Goal: Information Seeking & Learning: Learn about a topic

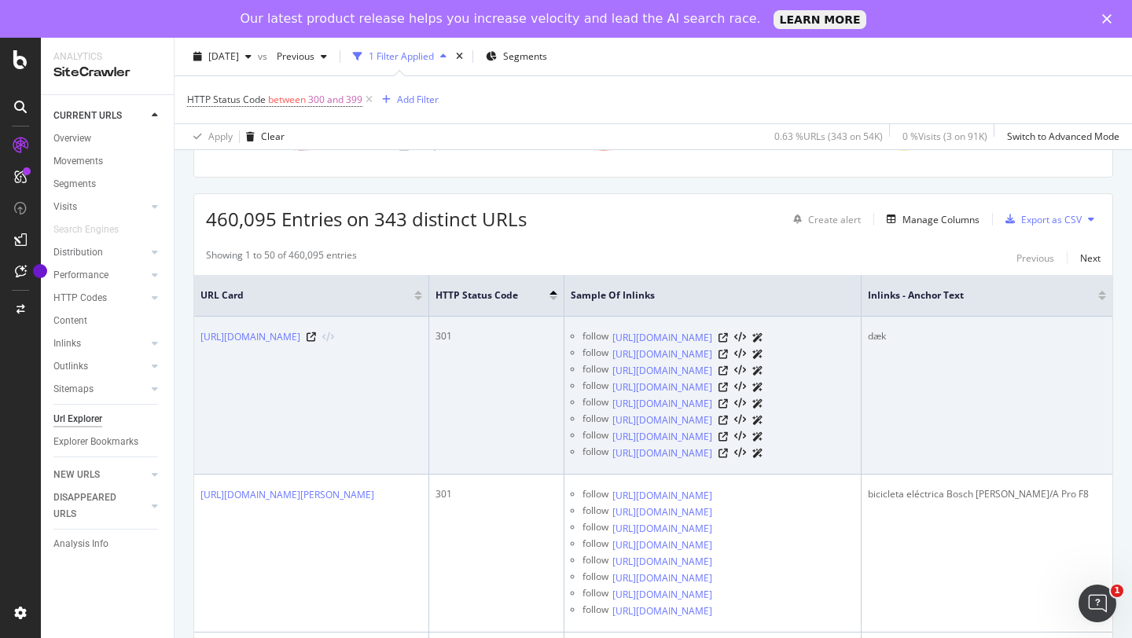
scroll to position [236, 0]
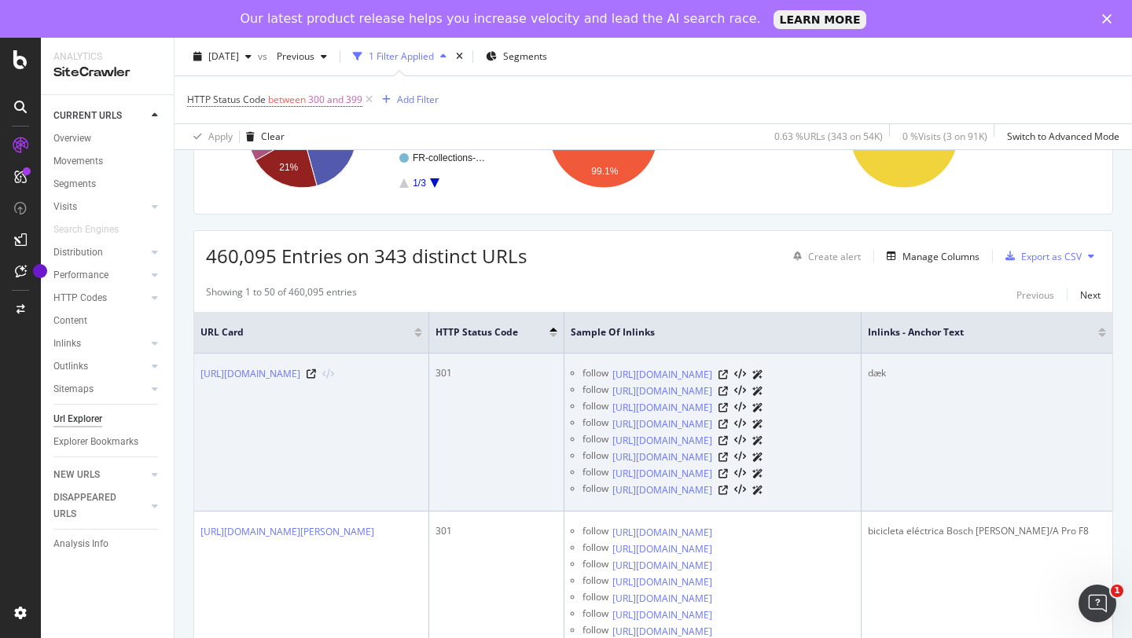
scroll to position [206, 0]
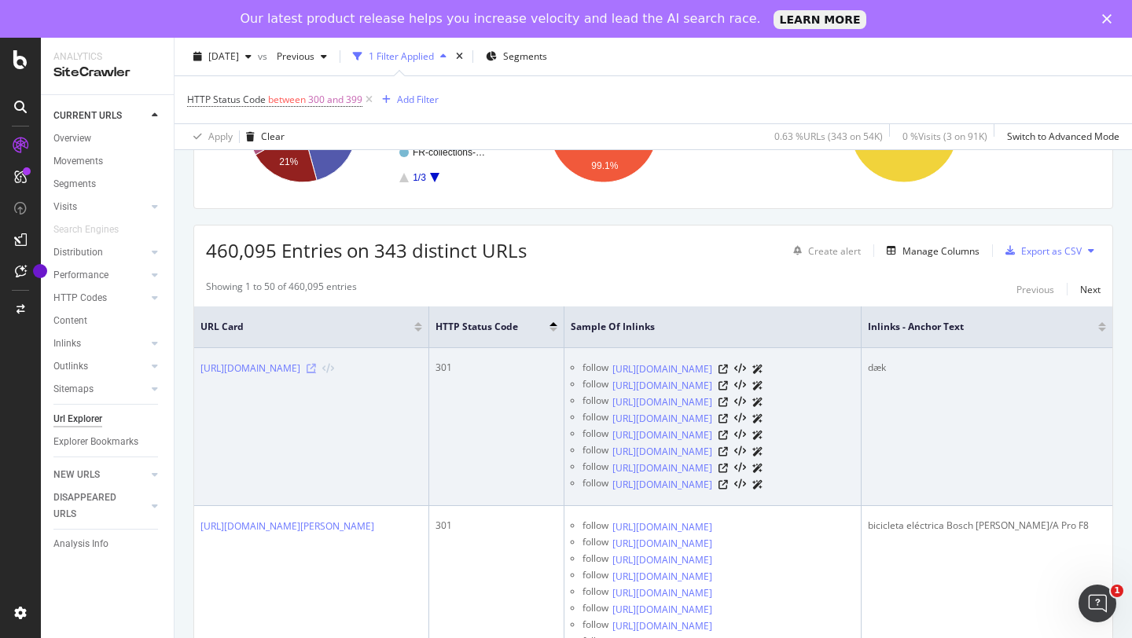
click at [316, 368] on icon at bounding box center [311, 368] width 9 height 9
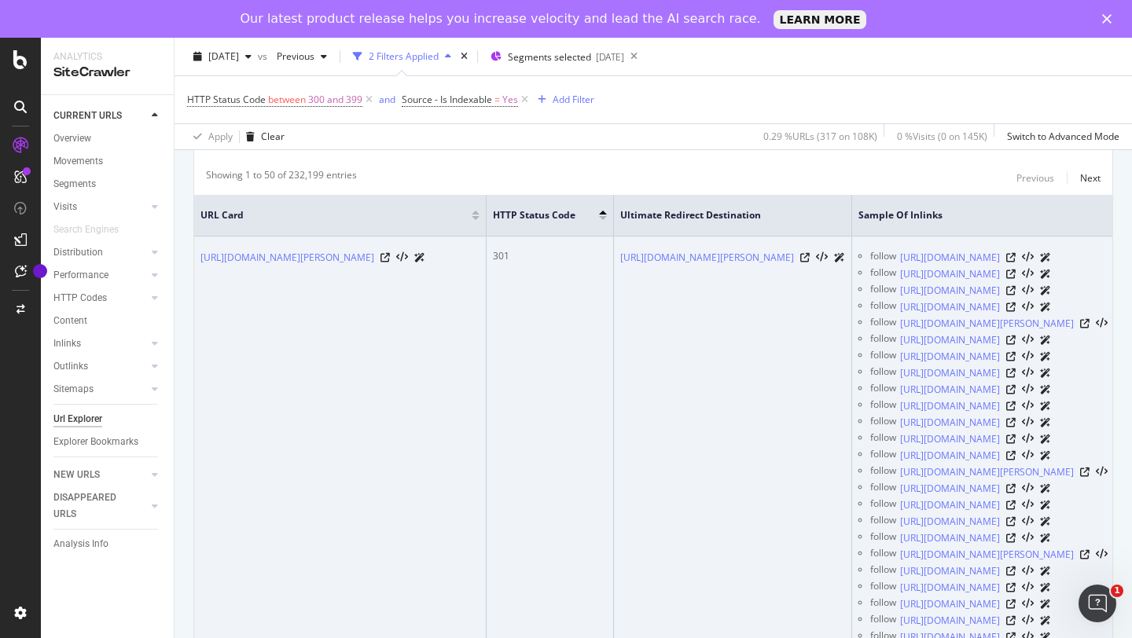
scroll to position [311, 0]
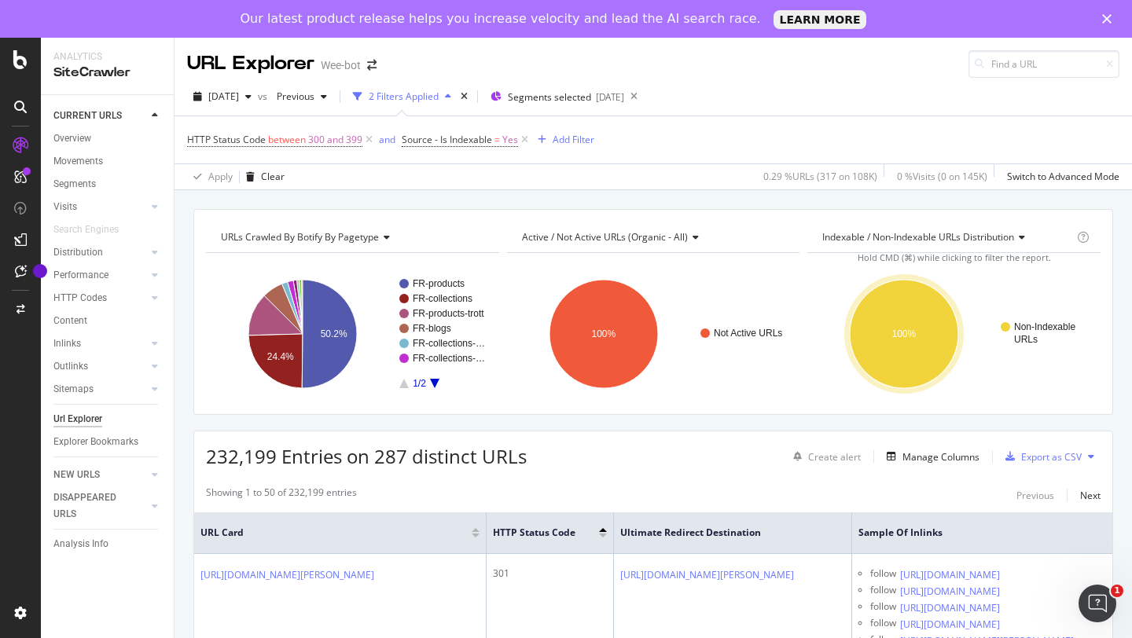
scroll to position [139, 0]
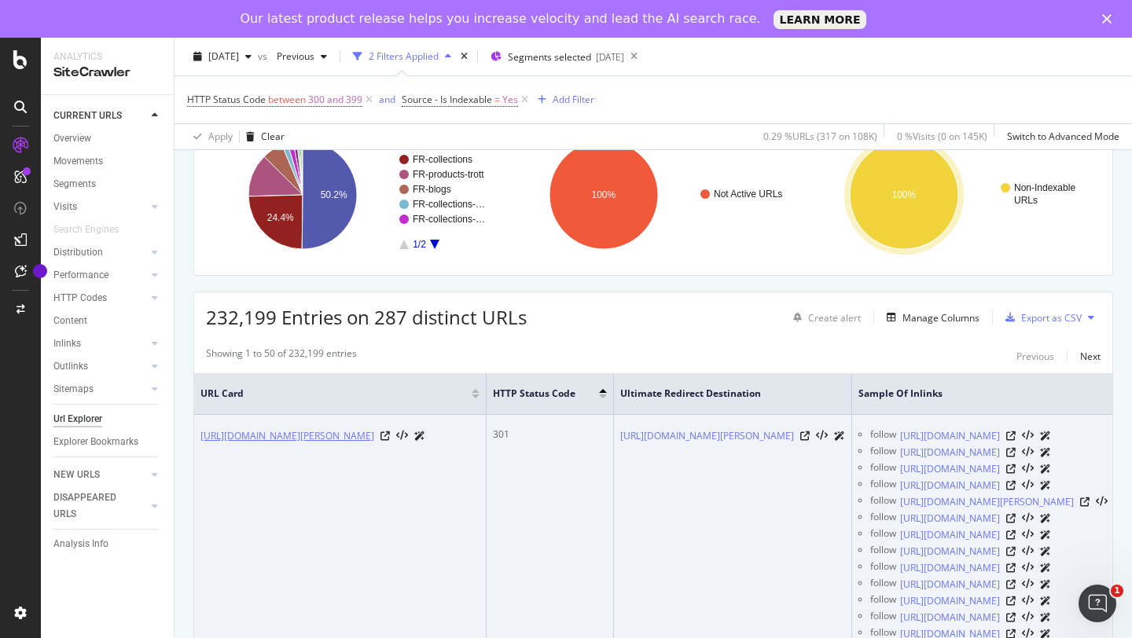
click at [374, 436] on link "[URL][DOMAIN_NAME][PERSON_NAME]" at bounding box center [288, 437] width 174 height 16
drag, startPoint x: 447, startPoint y: 447, endPoint x: 518, endPoint y: 461, distance: 72.8
drag, startPoint x: 307, startPoint y: 448, endPoint x: 530, endPoint y: 435, distance: 222.9
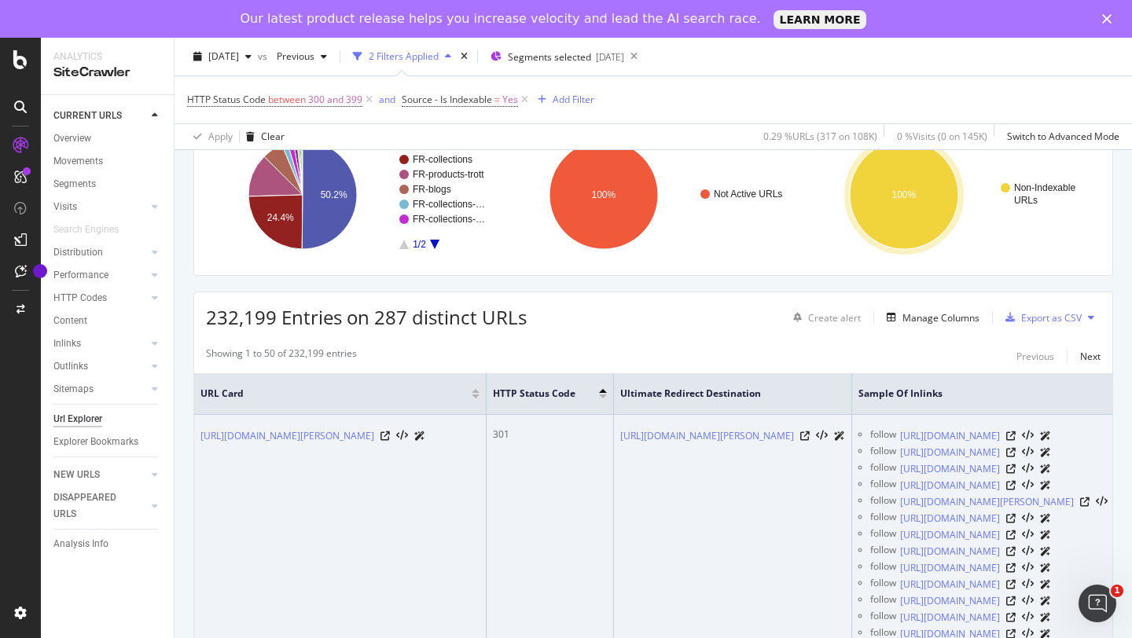
click at [810, 440] on icon at bounding box center [804, 436] width 9 height 9
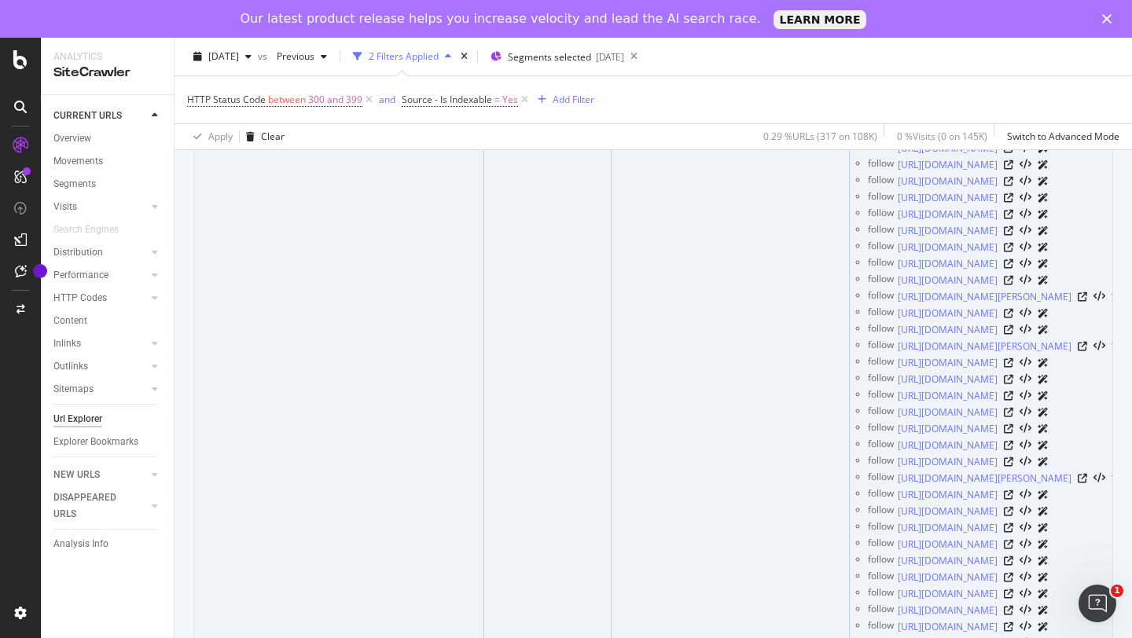
scroll to position [9740, 0]
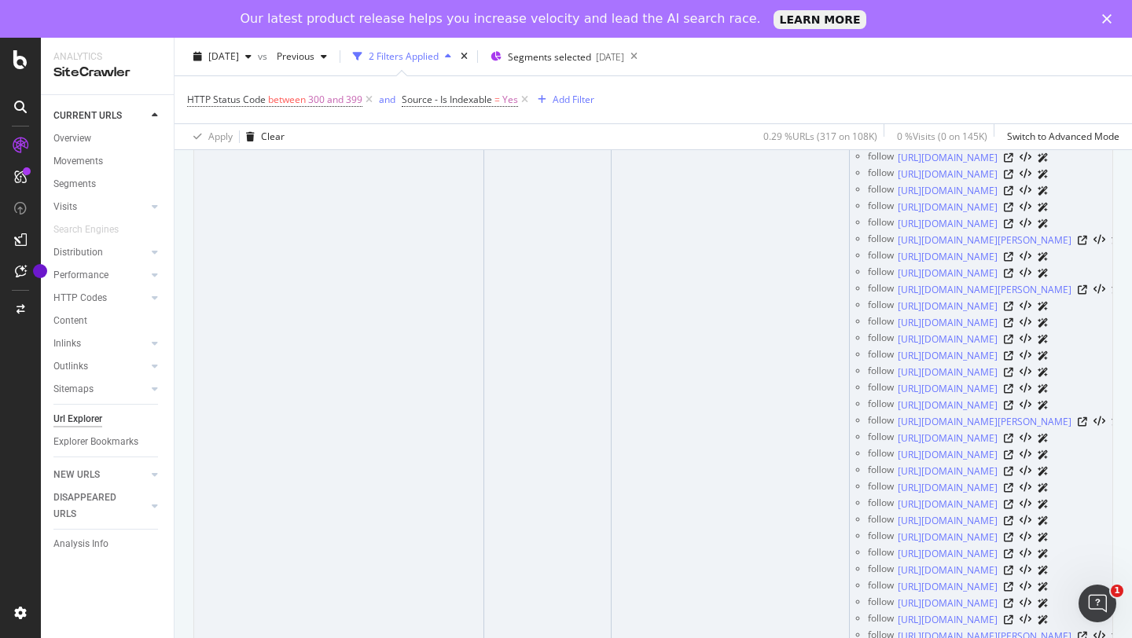
drag, startPoint x: 184, startPoint y: 375, endPoint x: 489, endPoint y: 386, distance: 305.3
